Goal: Find specific page/section: Find specific page/section

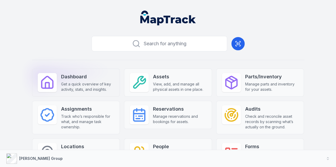
click at [85, 82] on span "Get a quick overview of key activity, stats, and insights." at bounding box center [87, 87] width 53 height 11
